Goal: Task Accomplishment & Management: Use online tool/utility

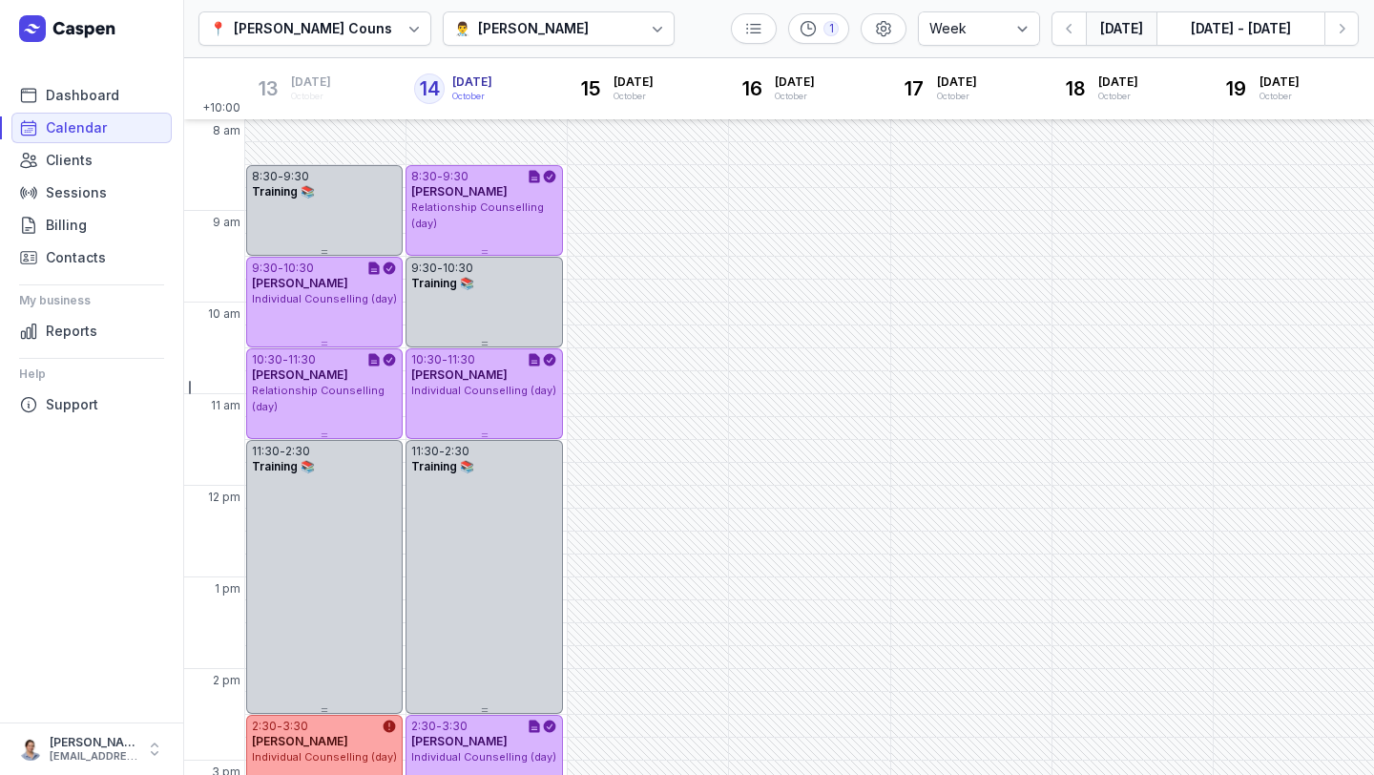
select select "week"
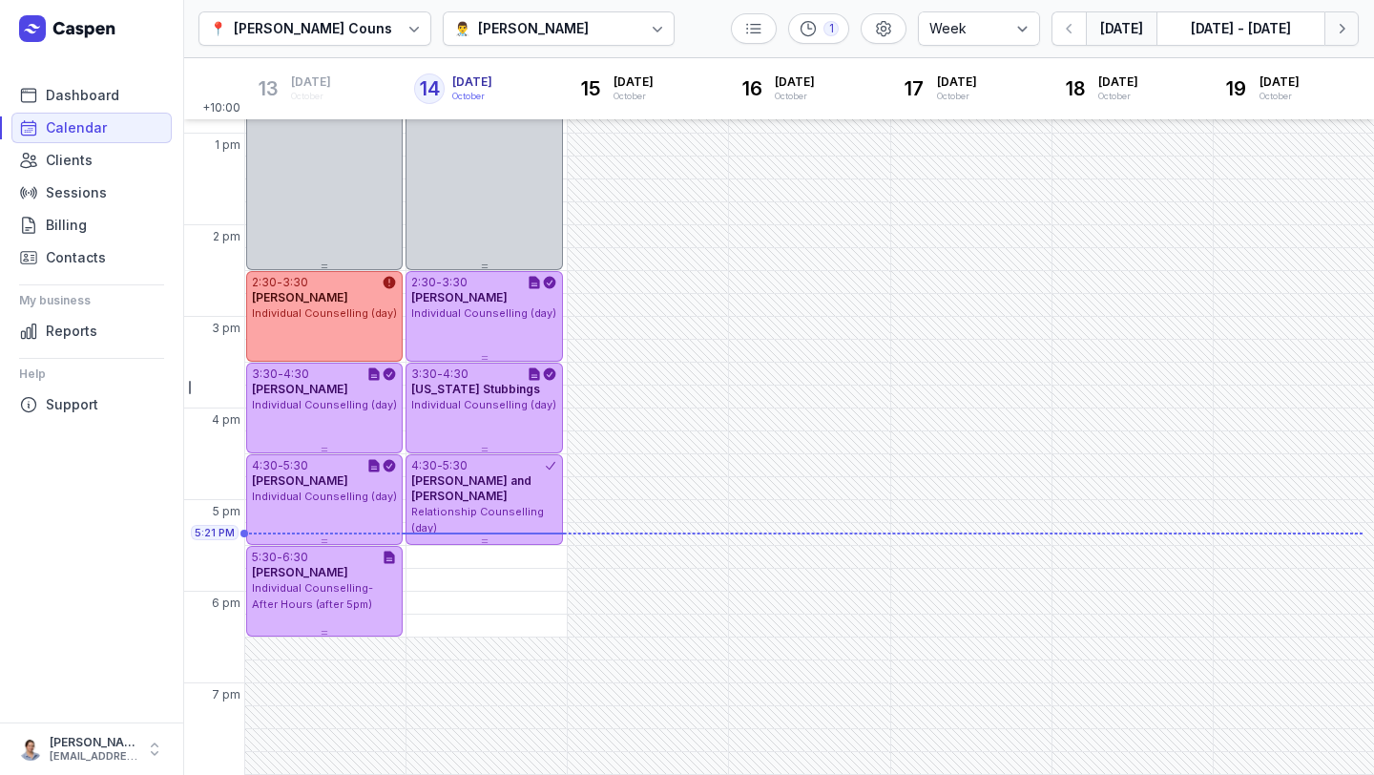
click at [1336, 22] on icon "button" at bounding box center [1341, 28] width 19 height 19
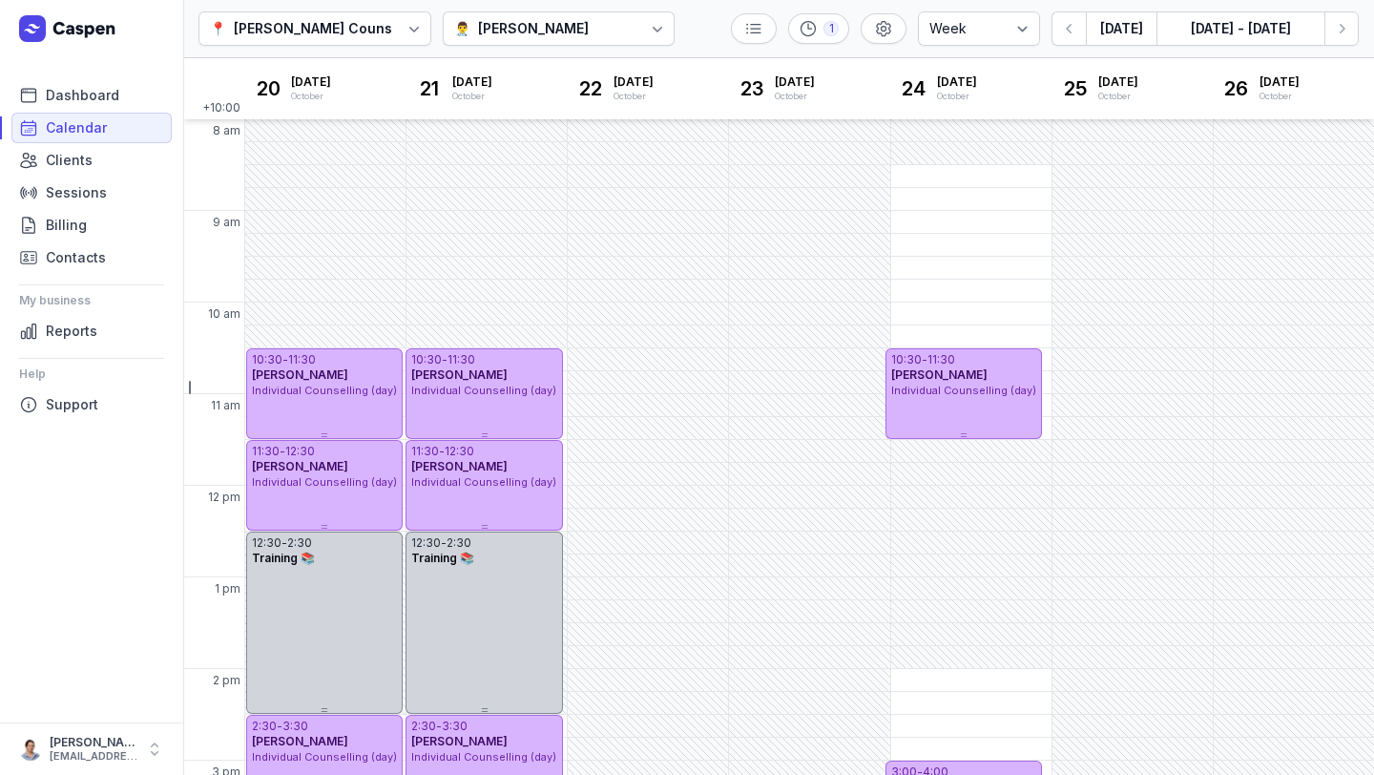
scroll to position [444, 0]
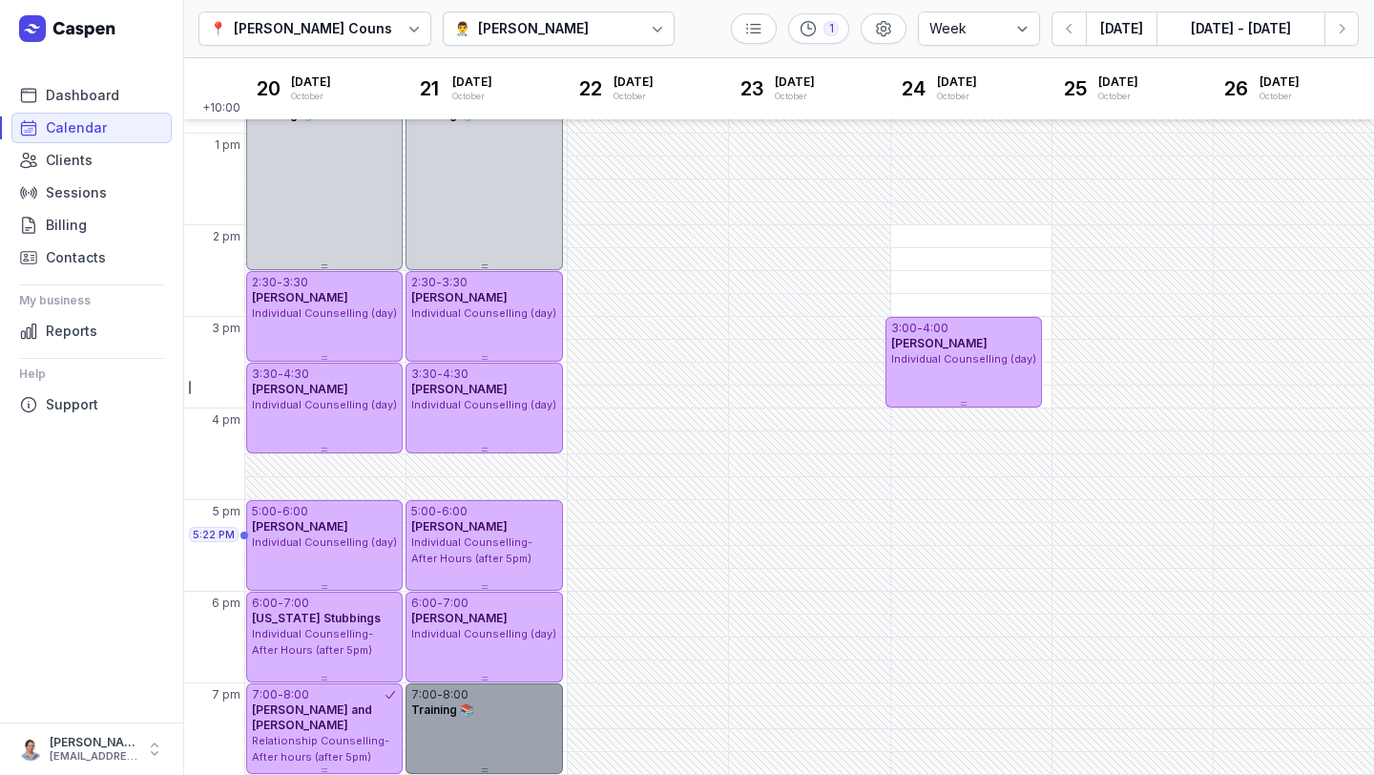
click at [466, 767] on div at bounding box center [483, 770] width 156 height 8
click at [484, 733] on div "7:00 - 8:00 Training 📚" at bounding box center [483, 728] width 156 height 91
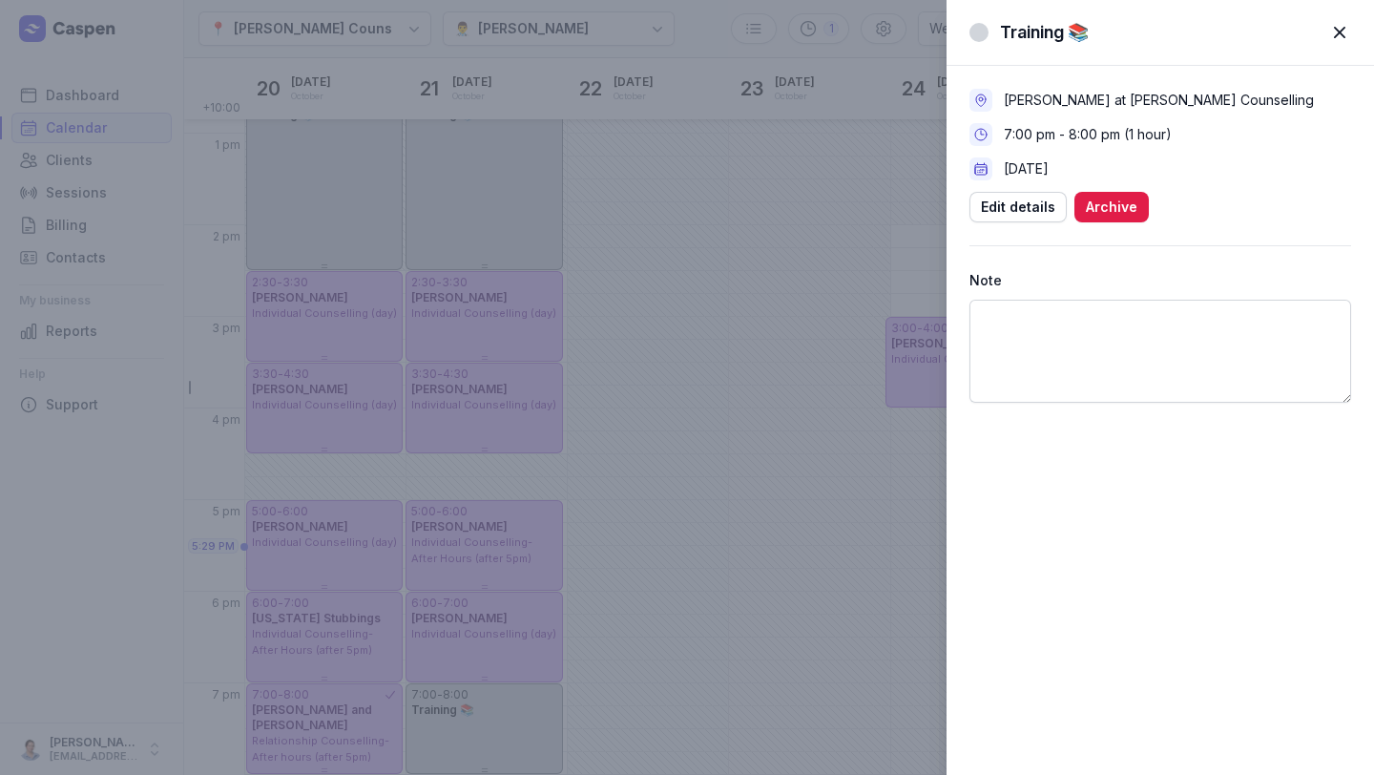
click at [1342, 39] on span "button" at bounding box center [1339, 32] width 42 height 42
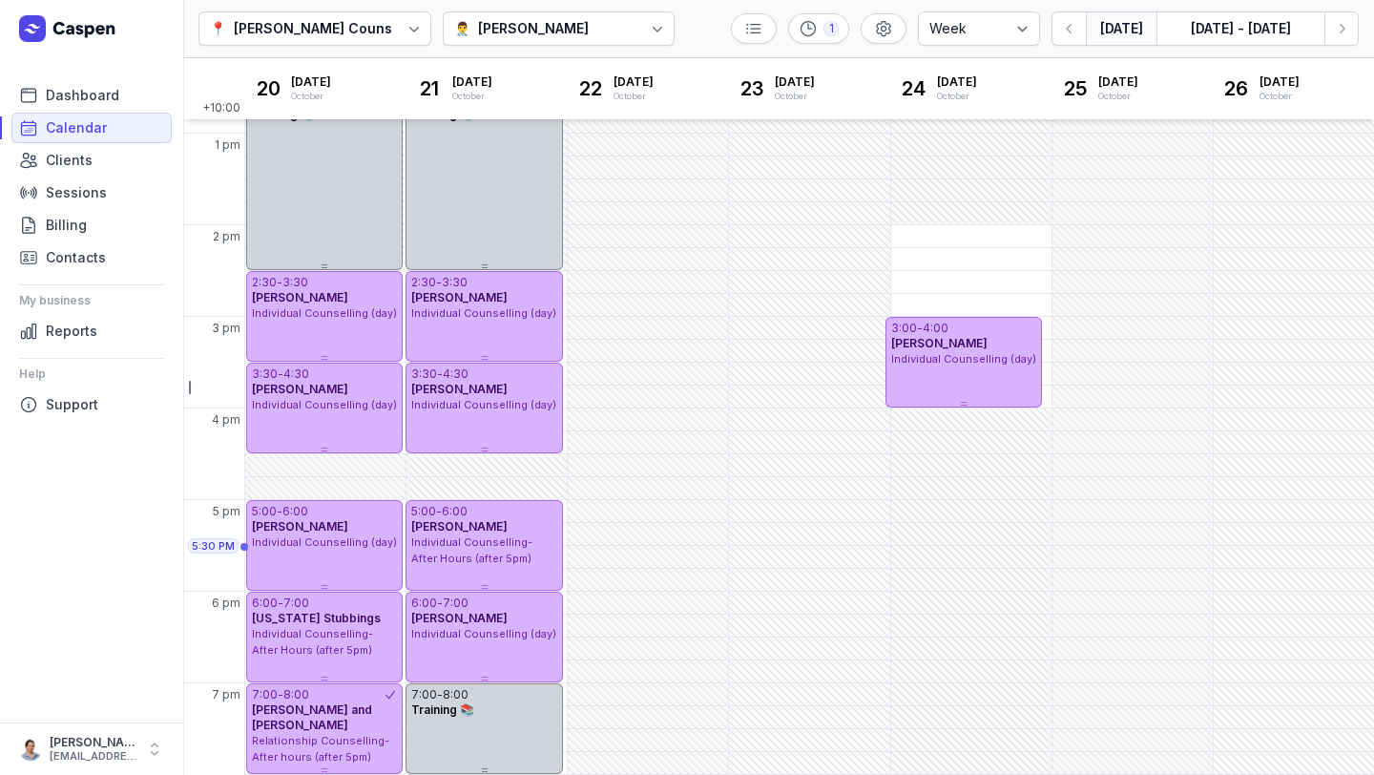
click at [1129, 30] on button "[DATE]" at bounding box center [1121, 28] width 71 height 34
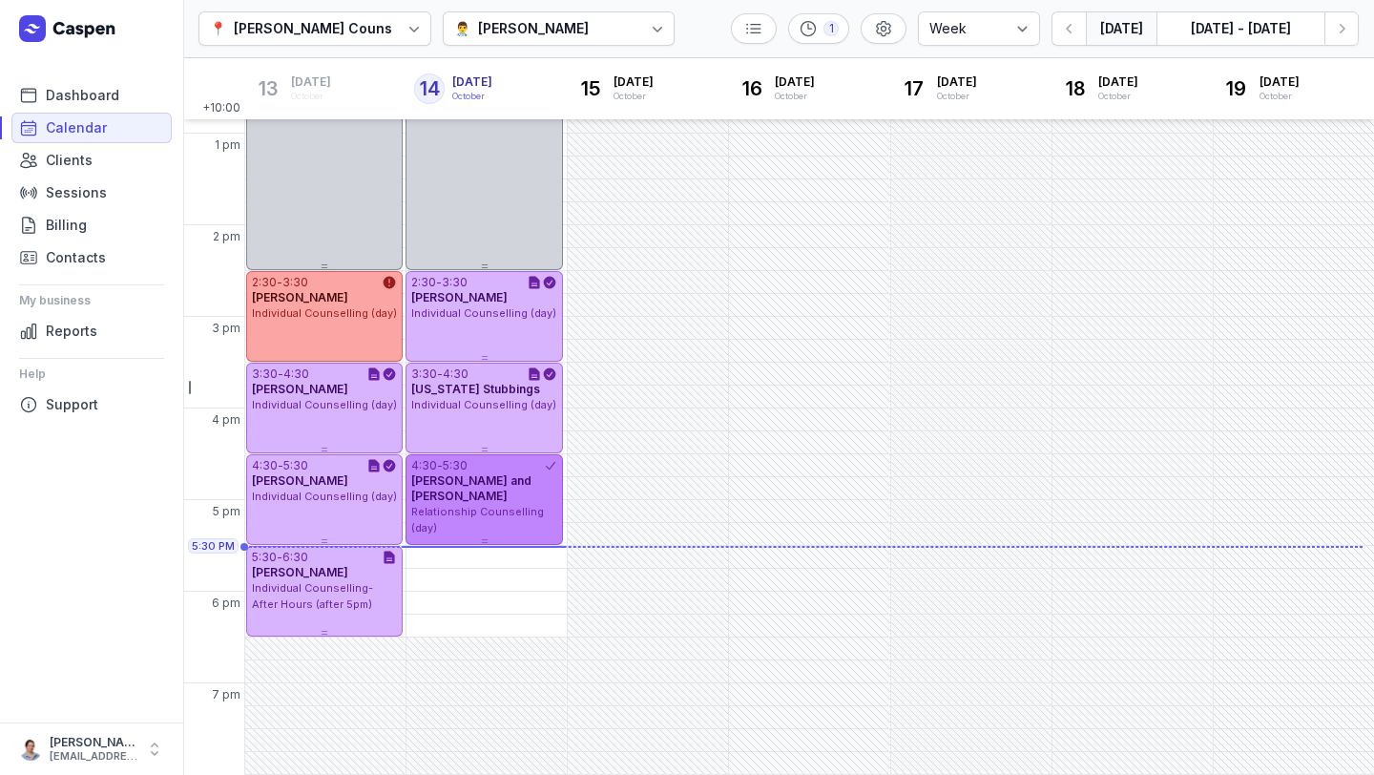
click at [528, 505] on span "Relationship Counselling (day)" at bounding box center [477, 520] width 133 height 30
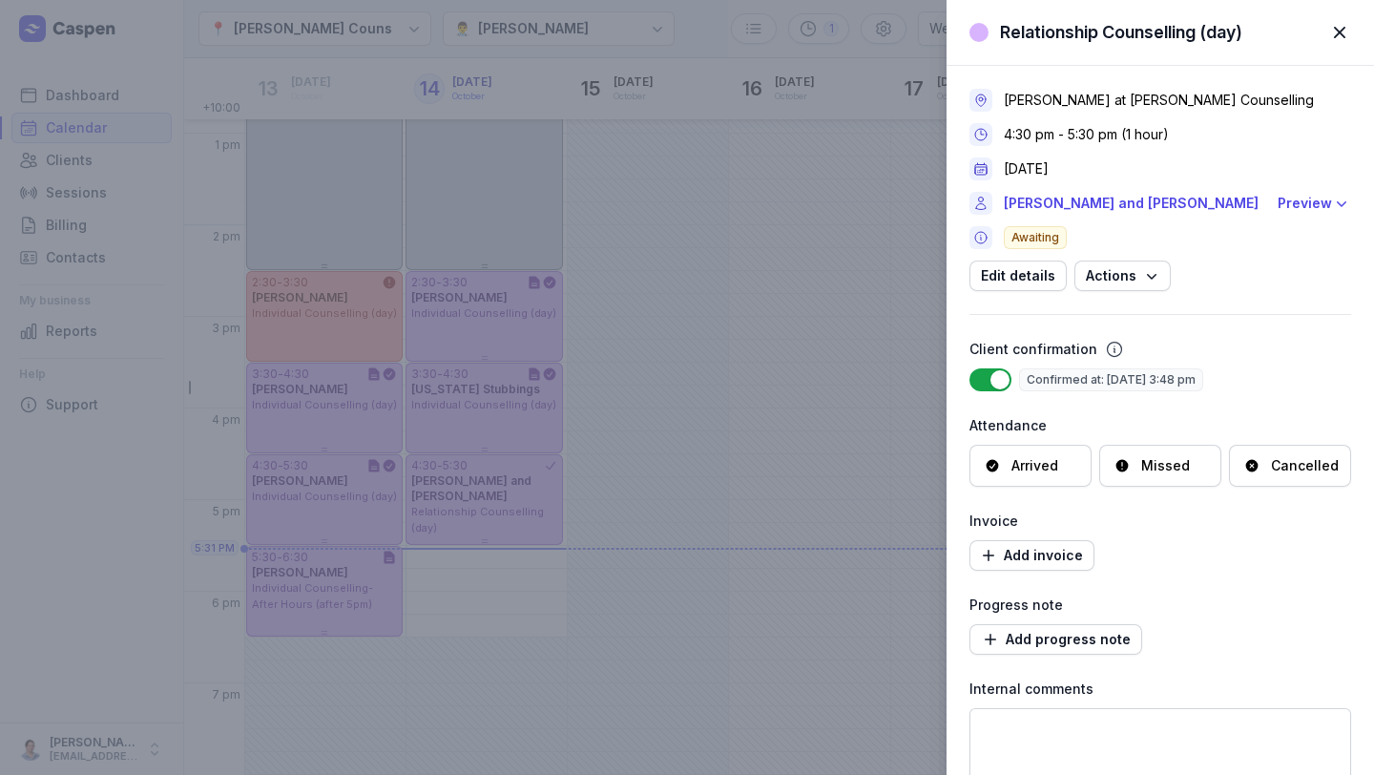
click at [1073, 470] on div "Arrived" at bounding box center [1030, 466] width 122 height 42
click at [1048, 640] on span "Add progress note" at bounding box center [1056, 639] width 150 height 23
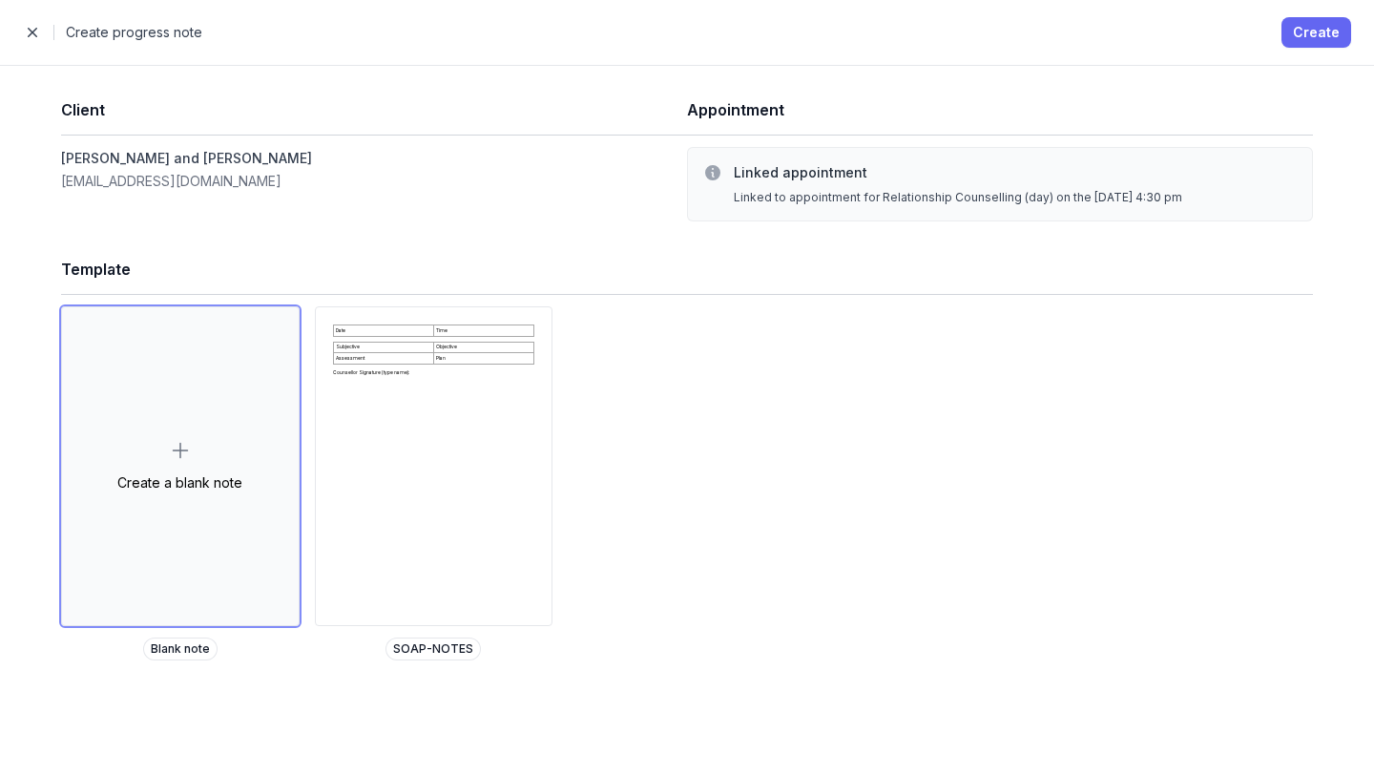
click at [1296, 29] on span "Create" at bounding box center [1316, 32] width 47 height 23
select select
select select "***"
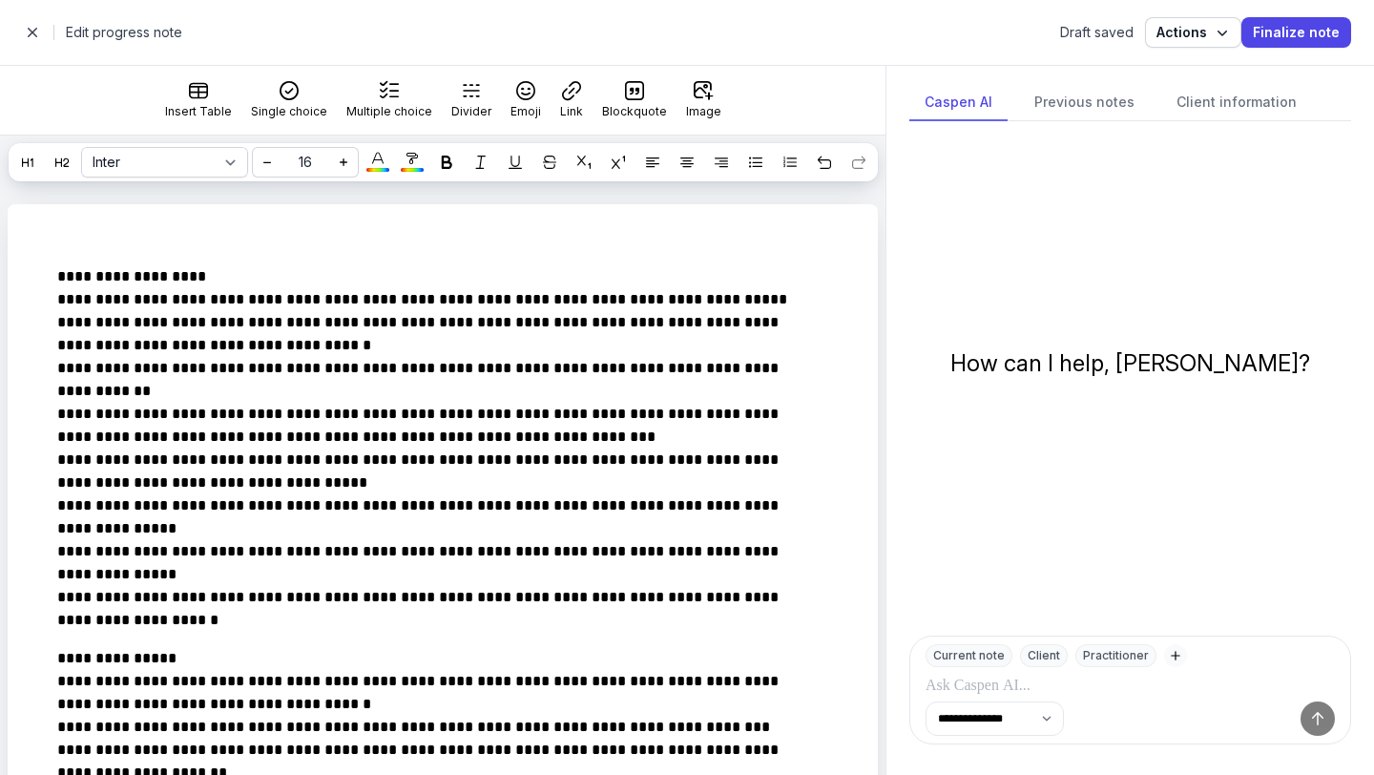
click at [36, 37] on span "button" at bounding box center [32, 32] width 38 height 38
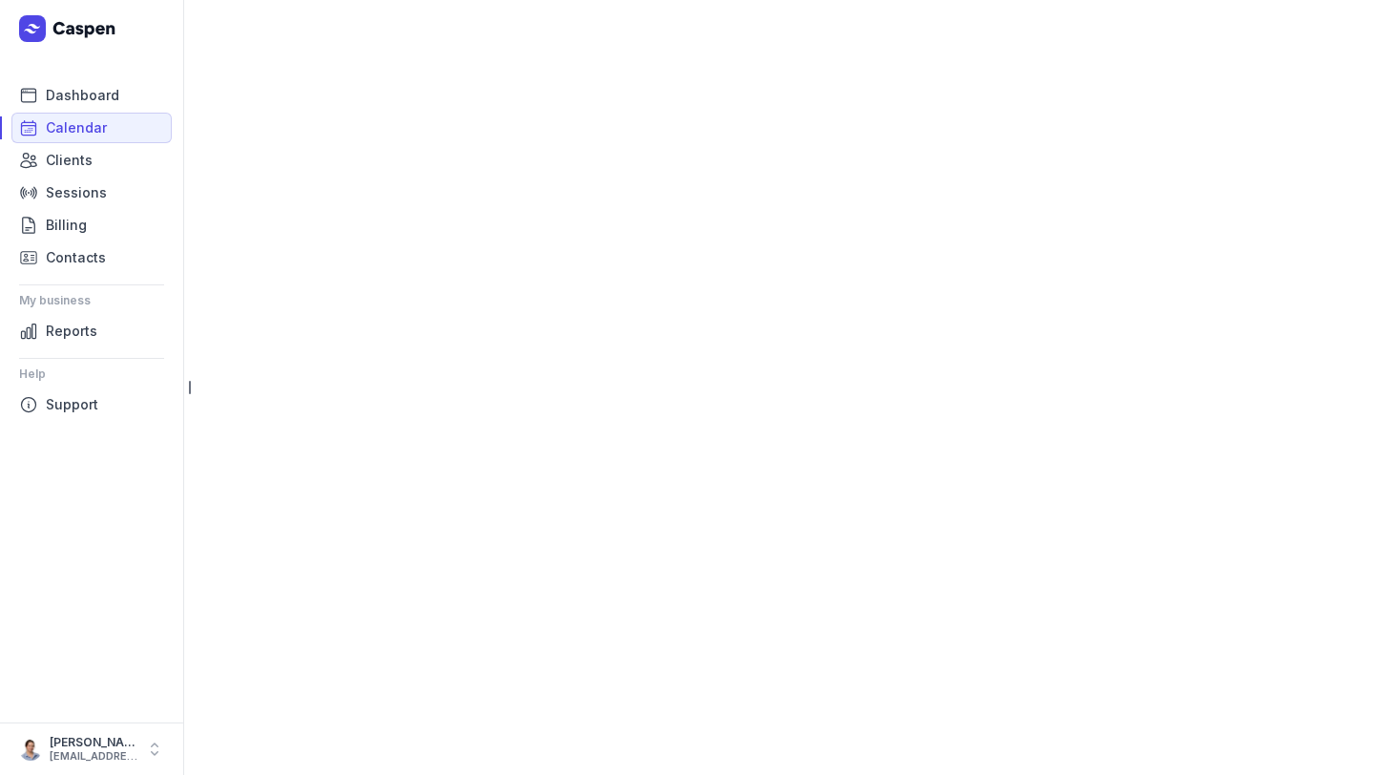
select select "week"
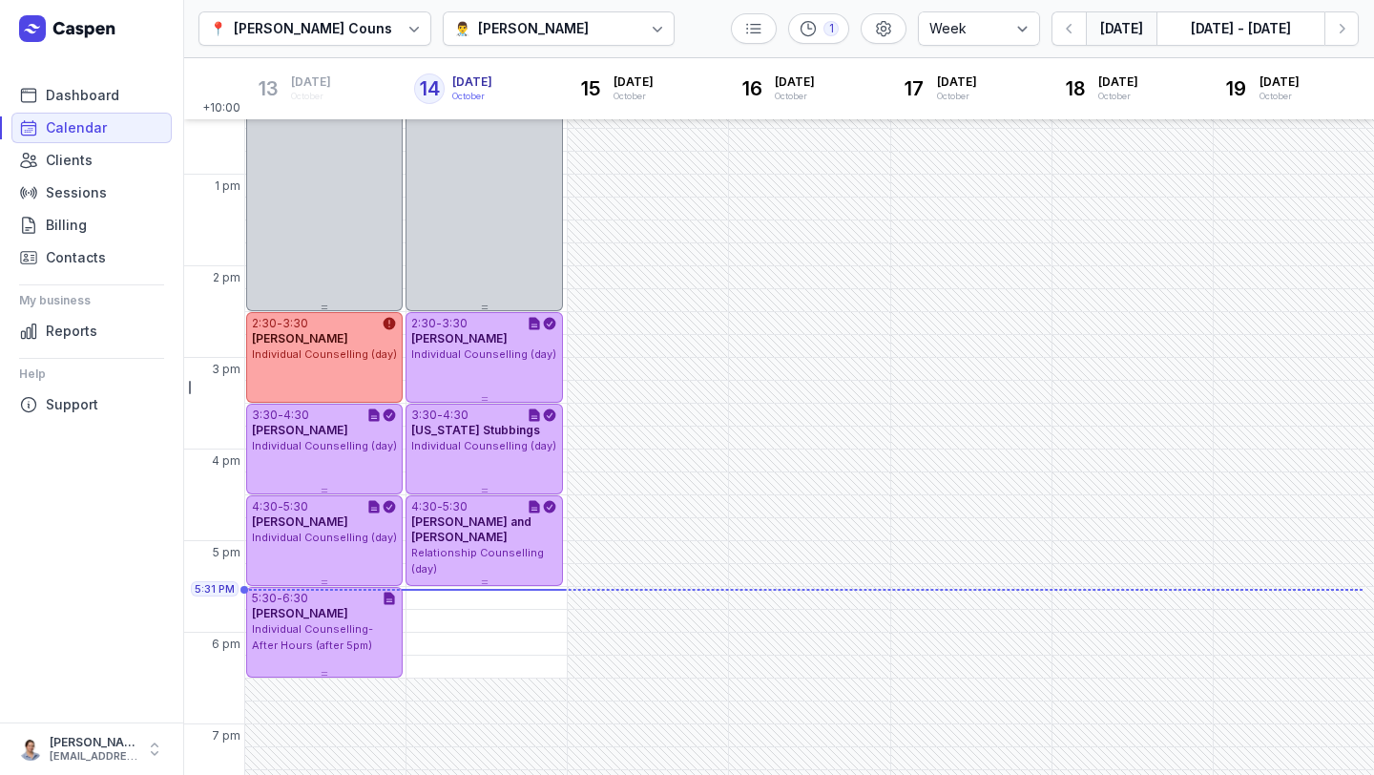
scroll to position [444, 0]
